Goal: Navigation & Orientation: Understand site structure

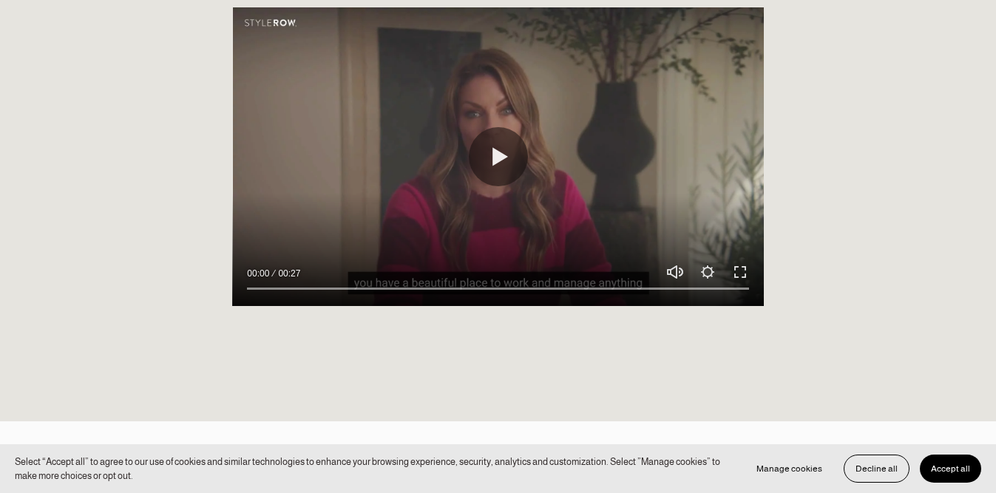
scroll to position [1309, 0]
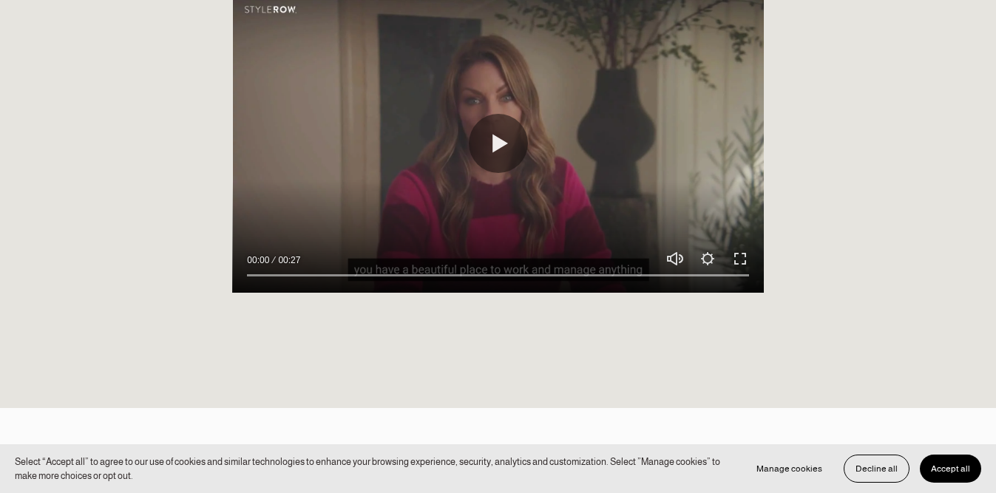
click at [527, 138] on div at bounding box center [497, 143] width 531 height 299
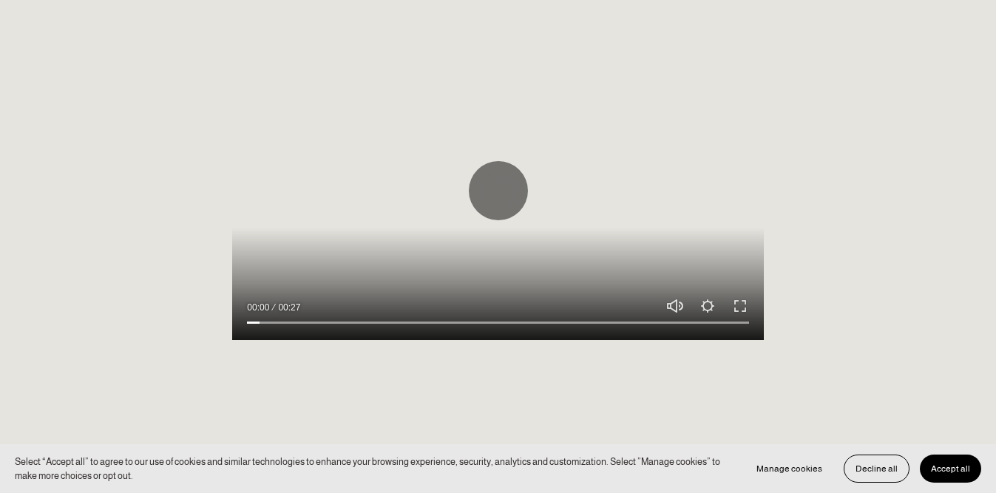
scroll to position [1251, 0]
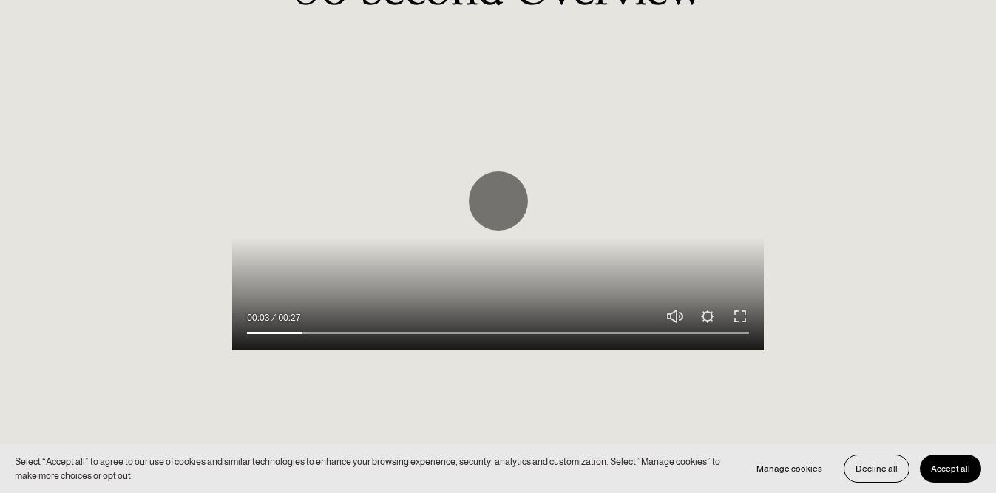
click at [594, 200] on div at bounding box center [497, 201] width 531 height 299
type input "11.66"
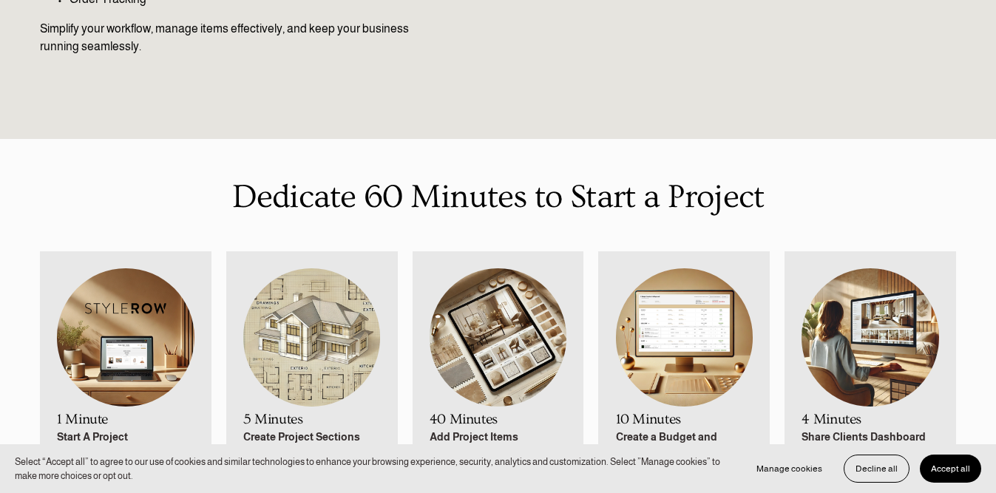
scroll to position [0, 0]
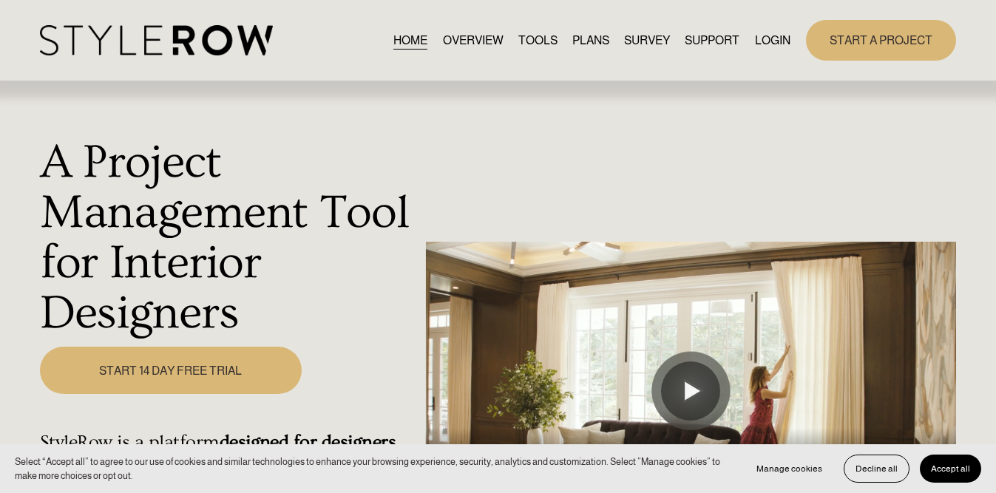
click at [476, 46] on link "OVERVIEW" at bounding box center [473, 40] width 61 height 20
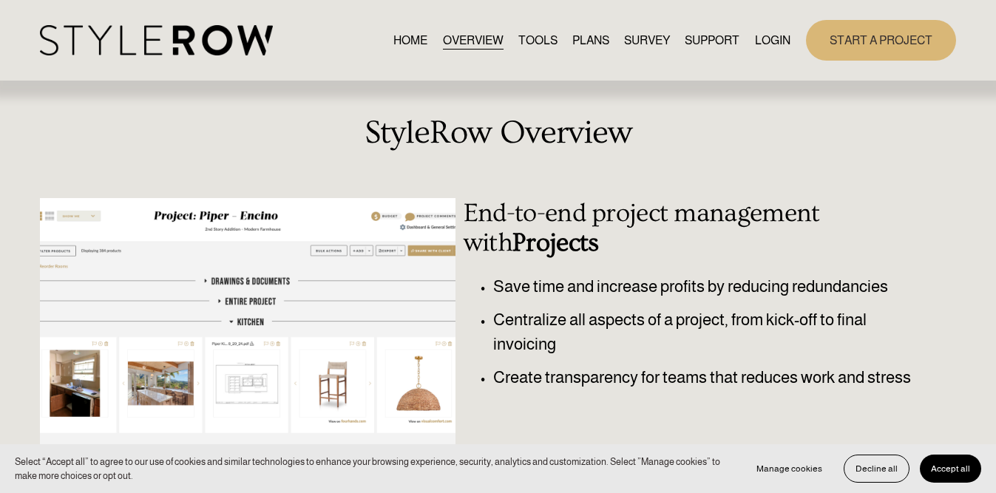
click at [539, 34] on link "TOOLS" at bounding box center [538, 40] width 39 height 20
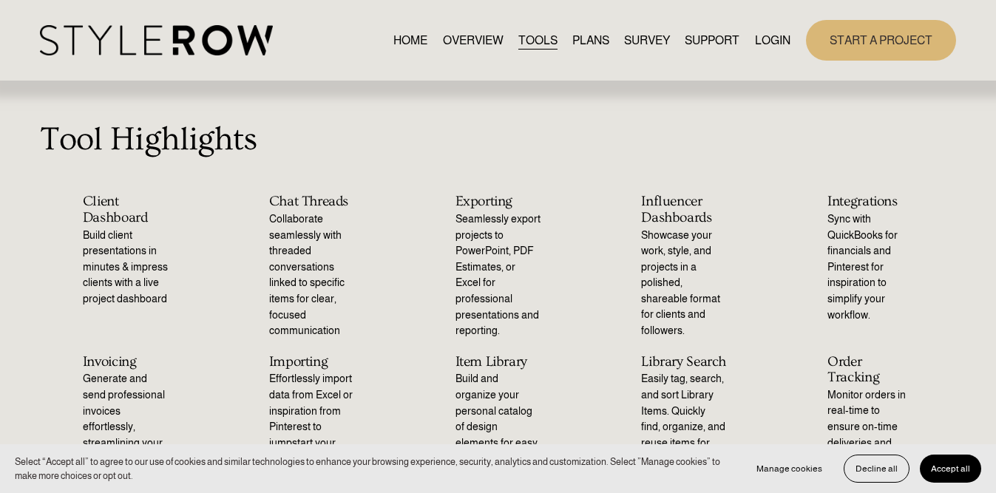
click at [559, 33] on nav "HOME OVERVIEW TOOLS PLANS SURVEY SUPPORT QUESTIONS FEATURED STYLEBOARD RESOURCE…" at bounding box center [592, 40] width 397 height 20
click at [575, 36] on link "PLANS" at bounding box center [591, 40] width 37 height 20
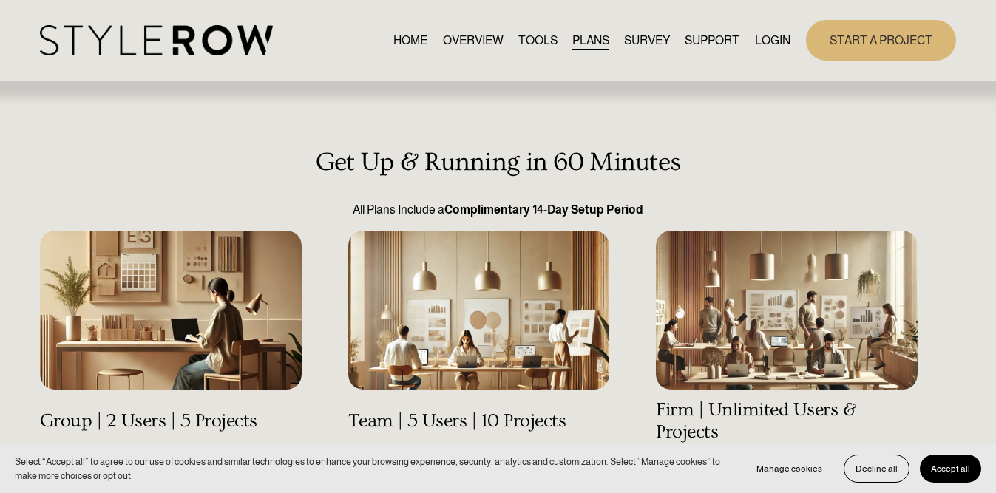
click at [650, 43] on link "SURVEY" at bounding box center [647, 40] width 46 height 20
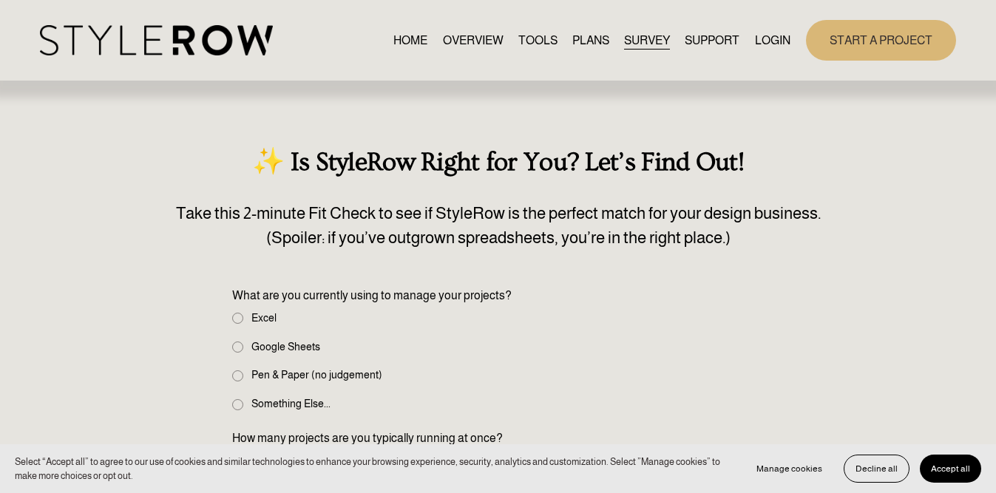
click at [593, 50] on link "PLANS" at bounding box center [591, 40] width 37 height 20
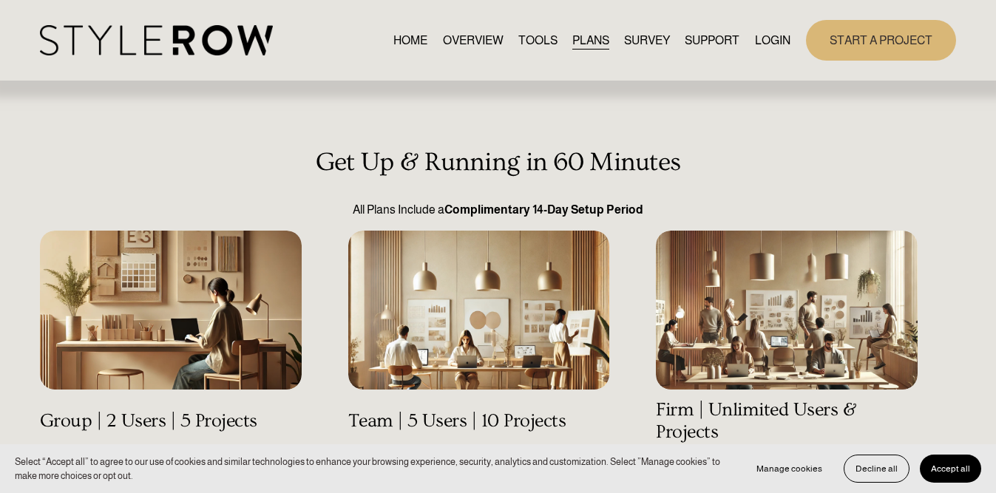
click at [193, 42] on img at bounding box center [156, 40] width 233 height 30
